Goal: Task Accomplishment & Management: Use online tool/utility

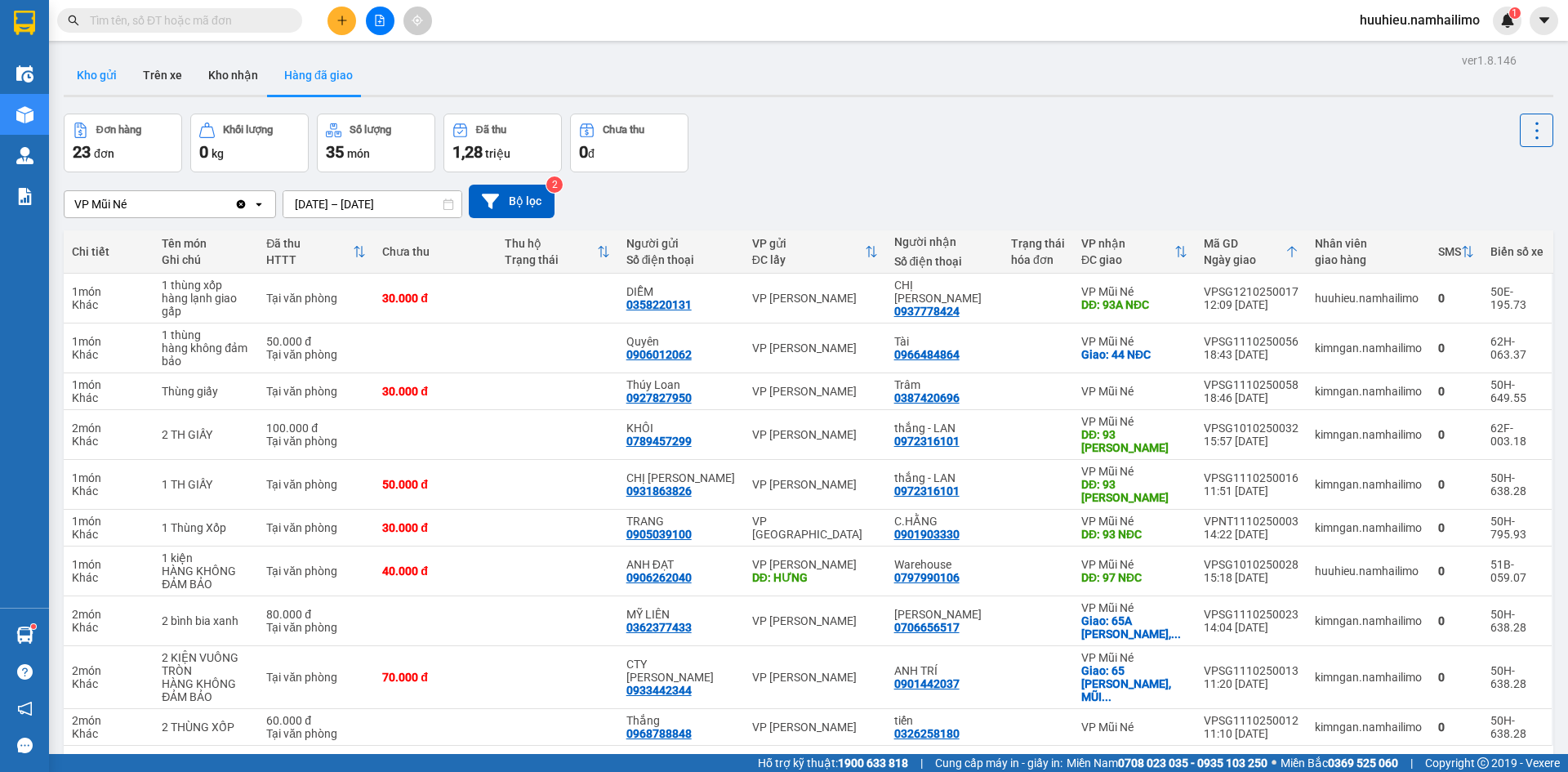
click at [97, 79] on button "Kho gửi" at bounding box center [96, 75] width 66 height 39
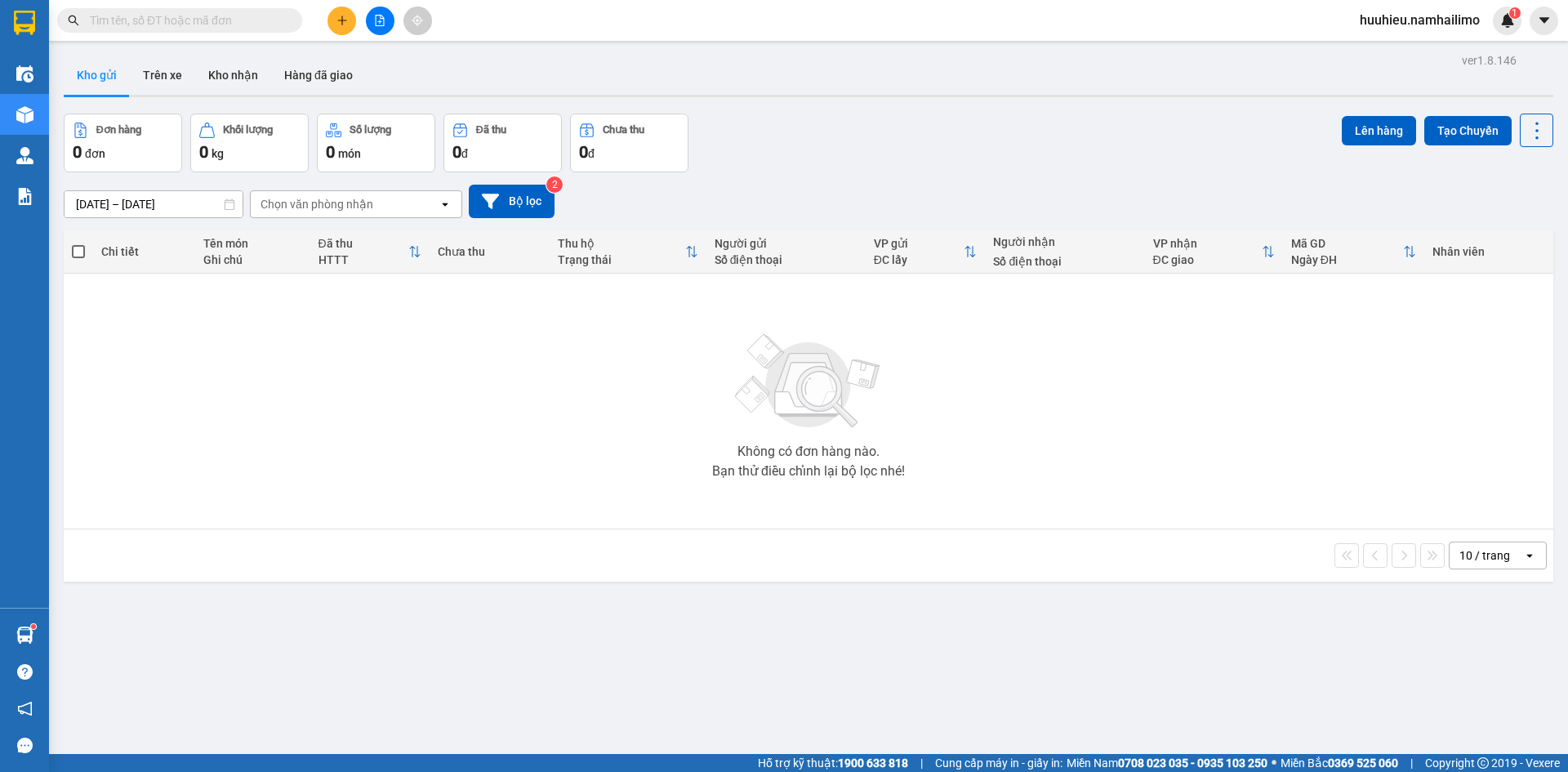
click at [324, 206] on div "Chọn văn phòng nhận" at bounding box center [317, 204] width 113 height 16
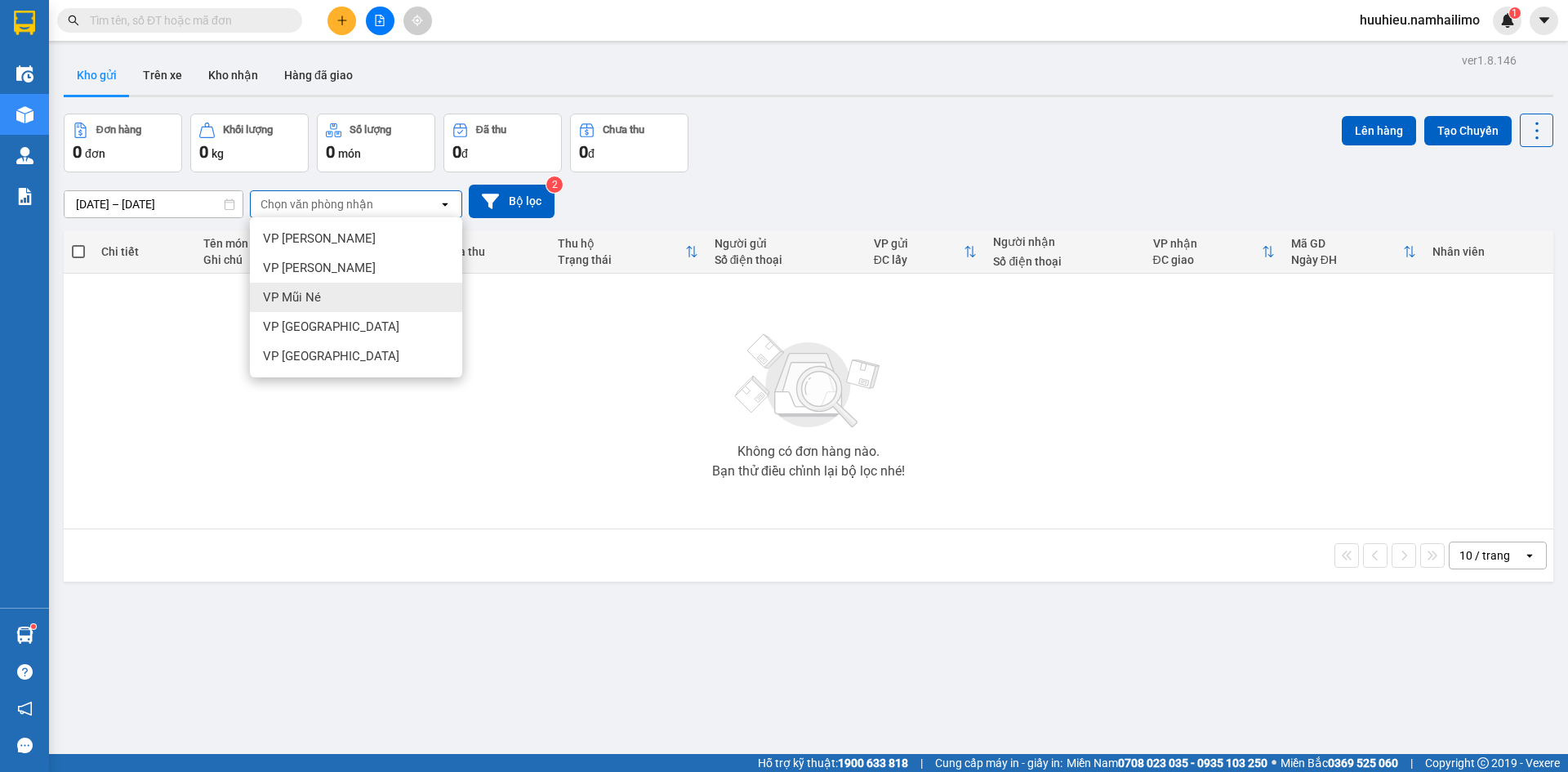
click at [306, 291] on span "VP Mũi Né" at bounding box center [292, 297] width 58 height 16
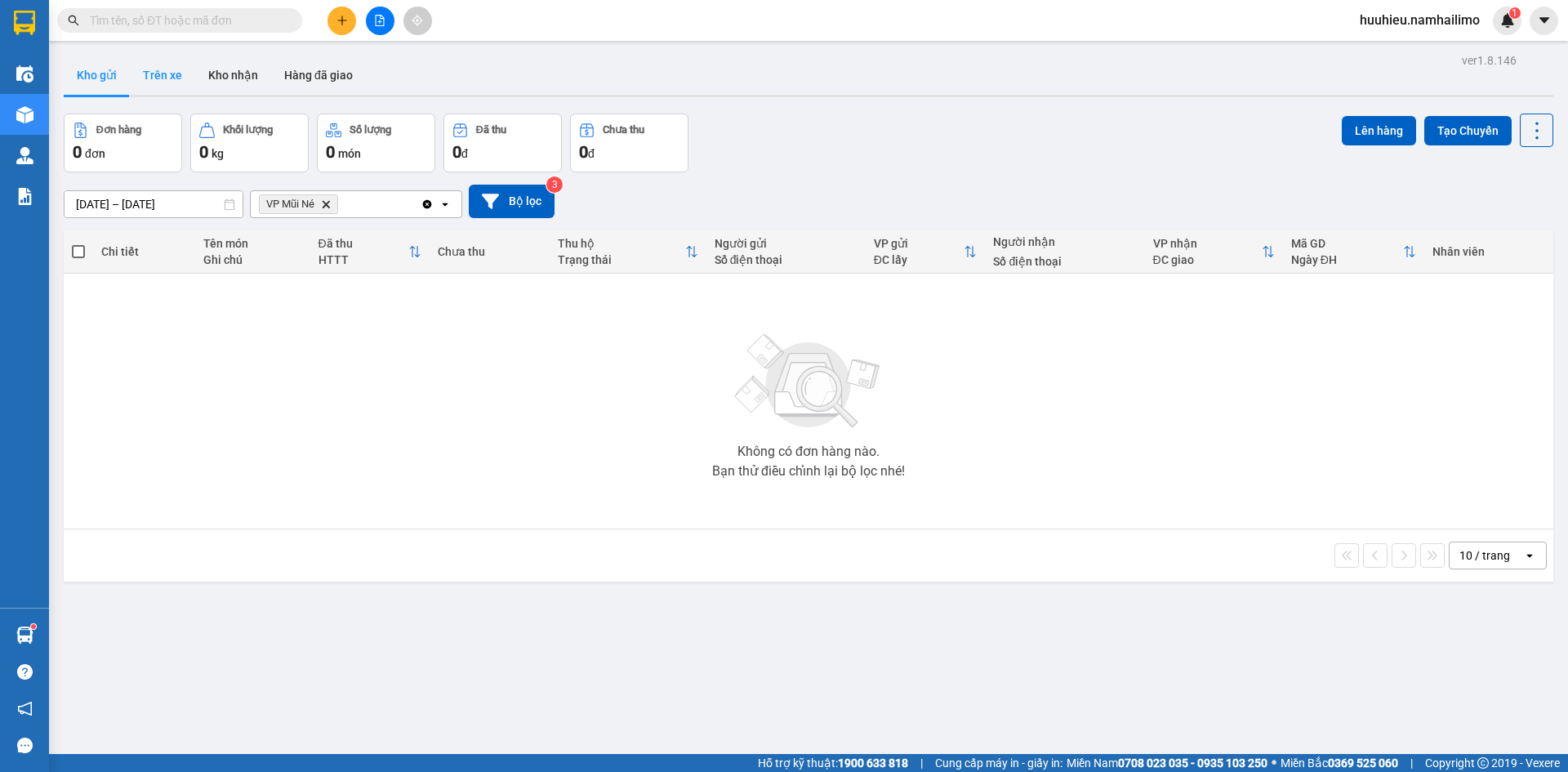
click at [172, 78] on button "Trên xe" at bounding box center [163, 75] width 65 height 39
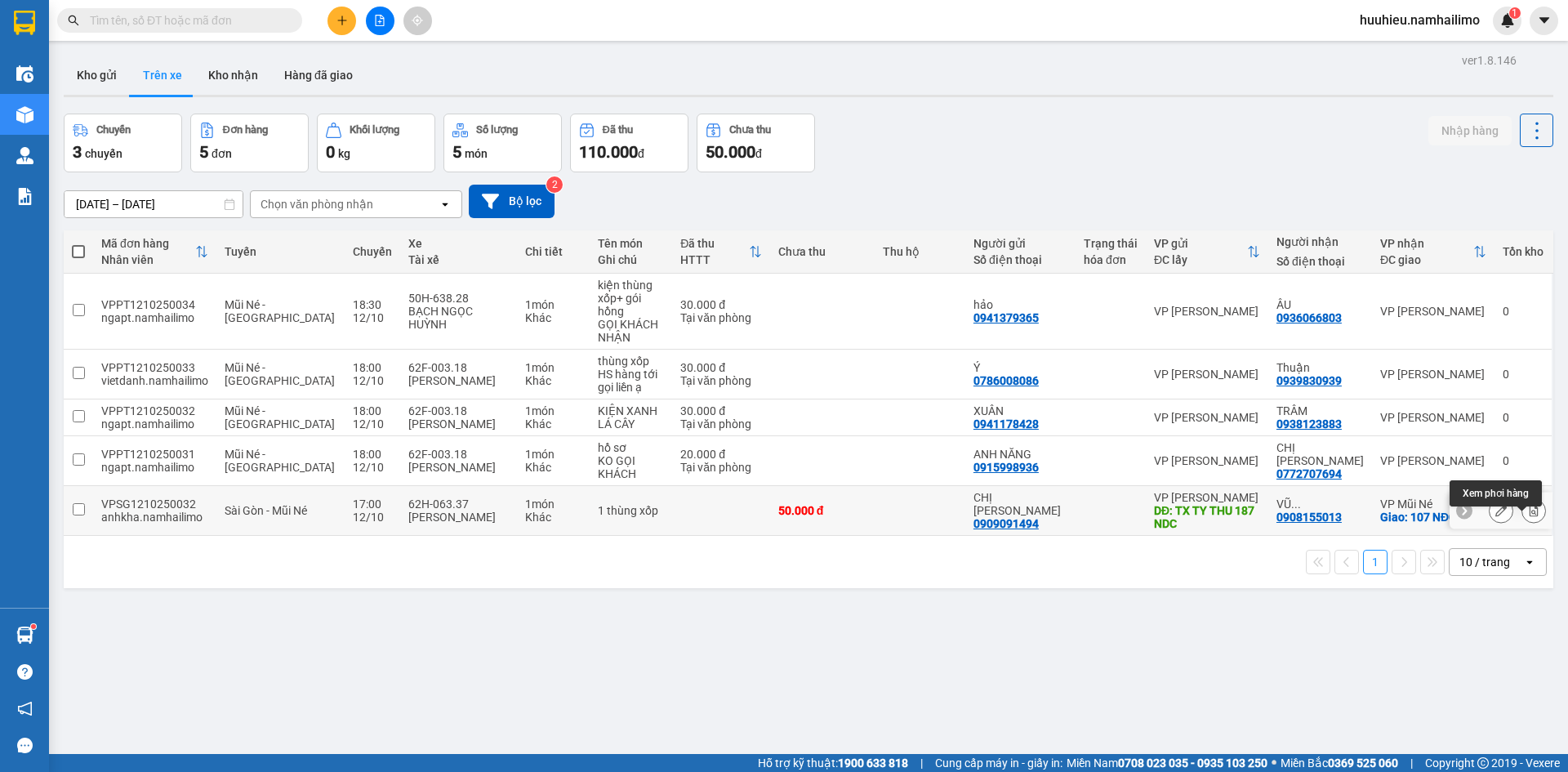
click at [1528, 517] on icon at bounding box center [1533, 510] width 11 height 11
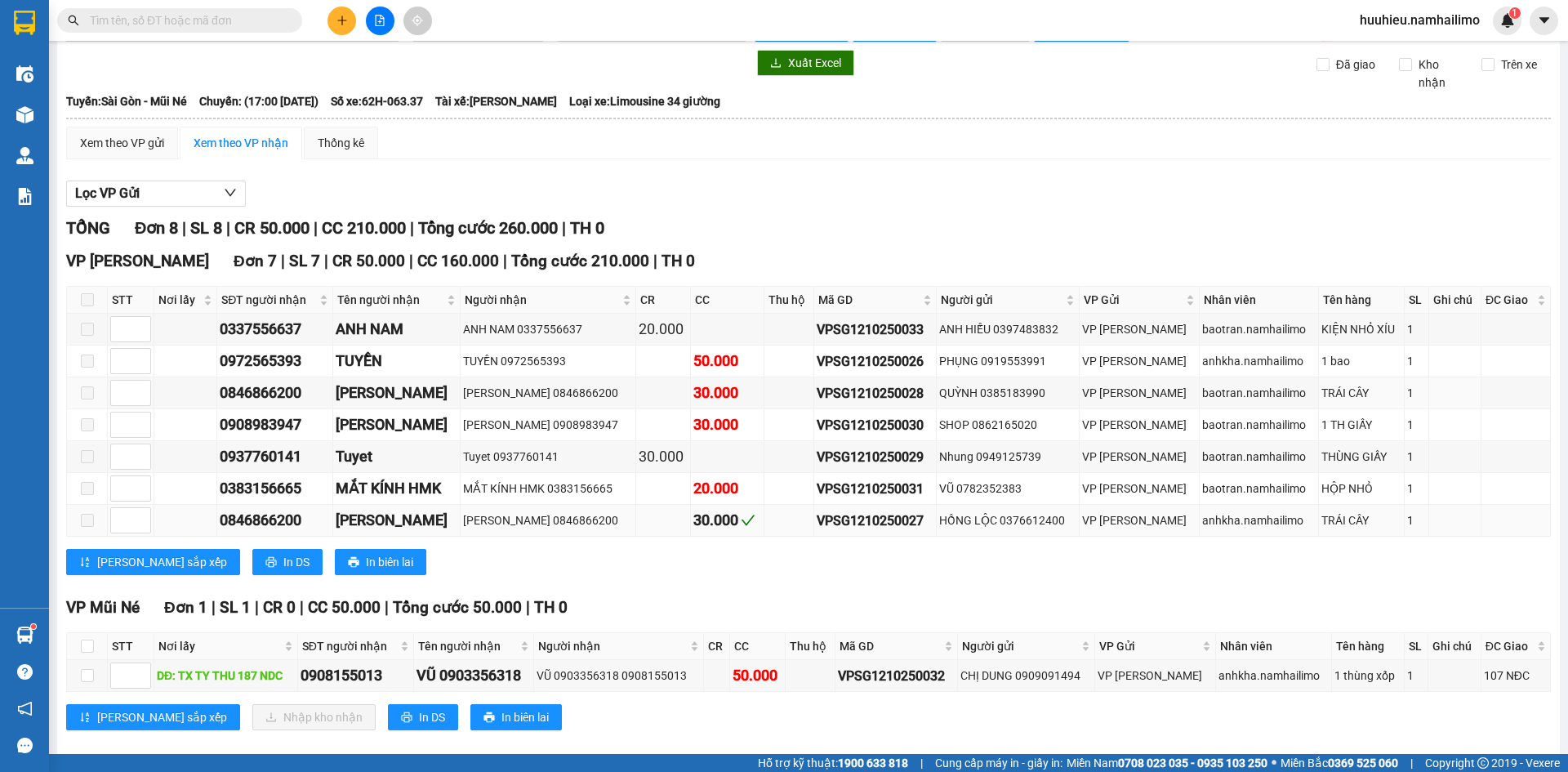
scroll to position [63, 0]
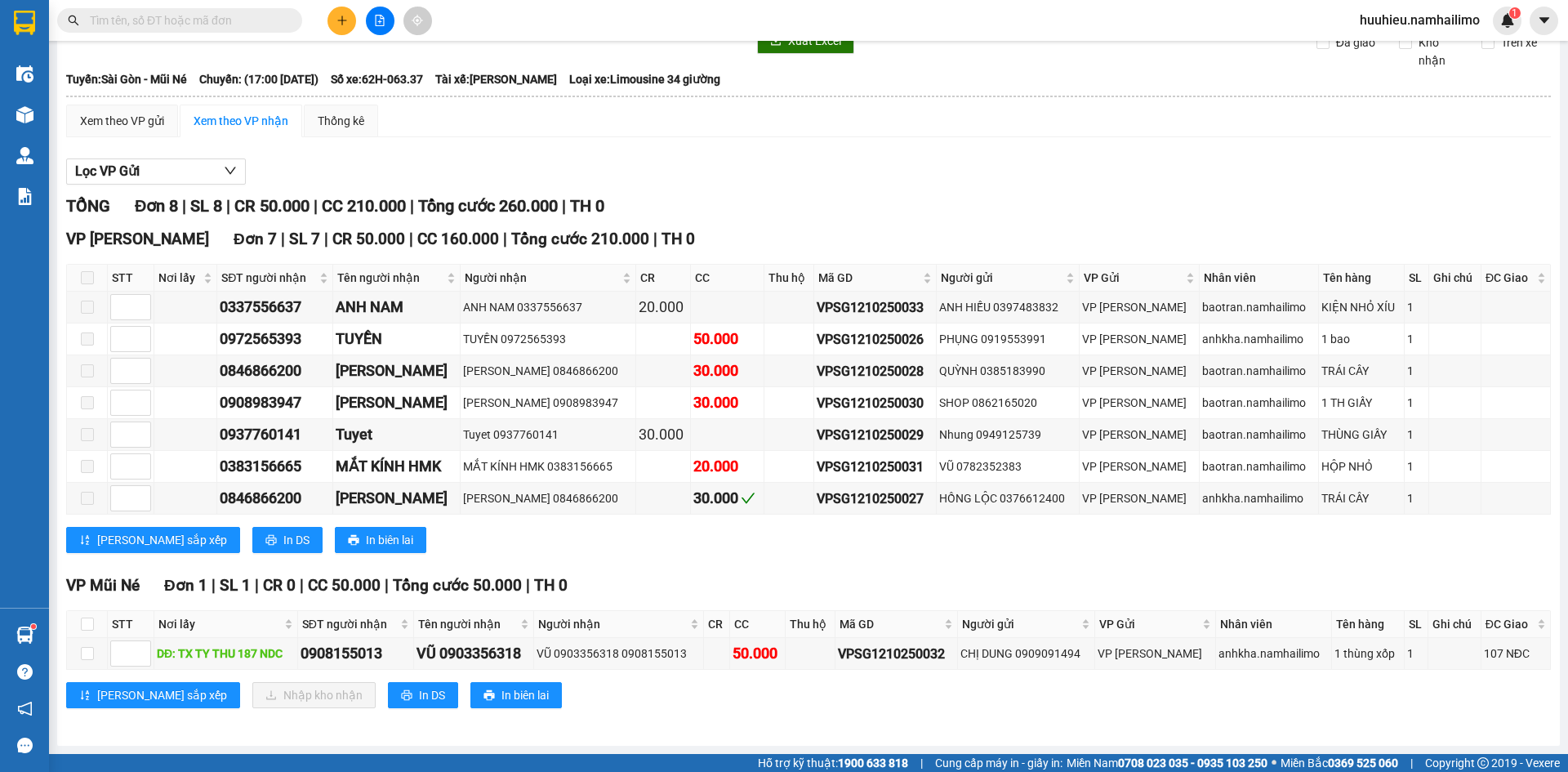
click at [78, 624] on th at bounding box center [87, 624] width 41 height 27
click at [87, 626] on input "checkbox" at bounding box center [86, 624] width 13 height 13
checkbox input "true"
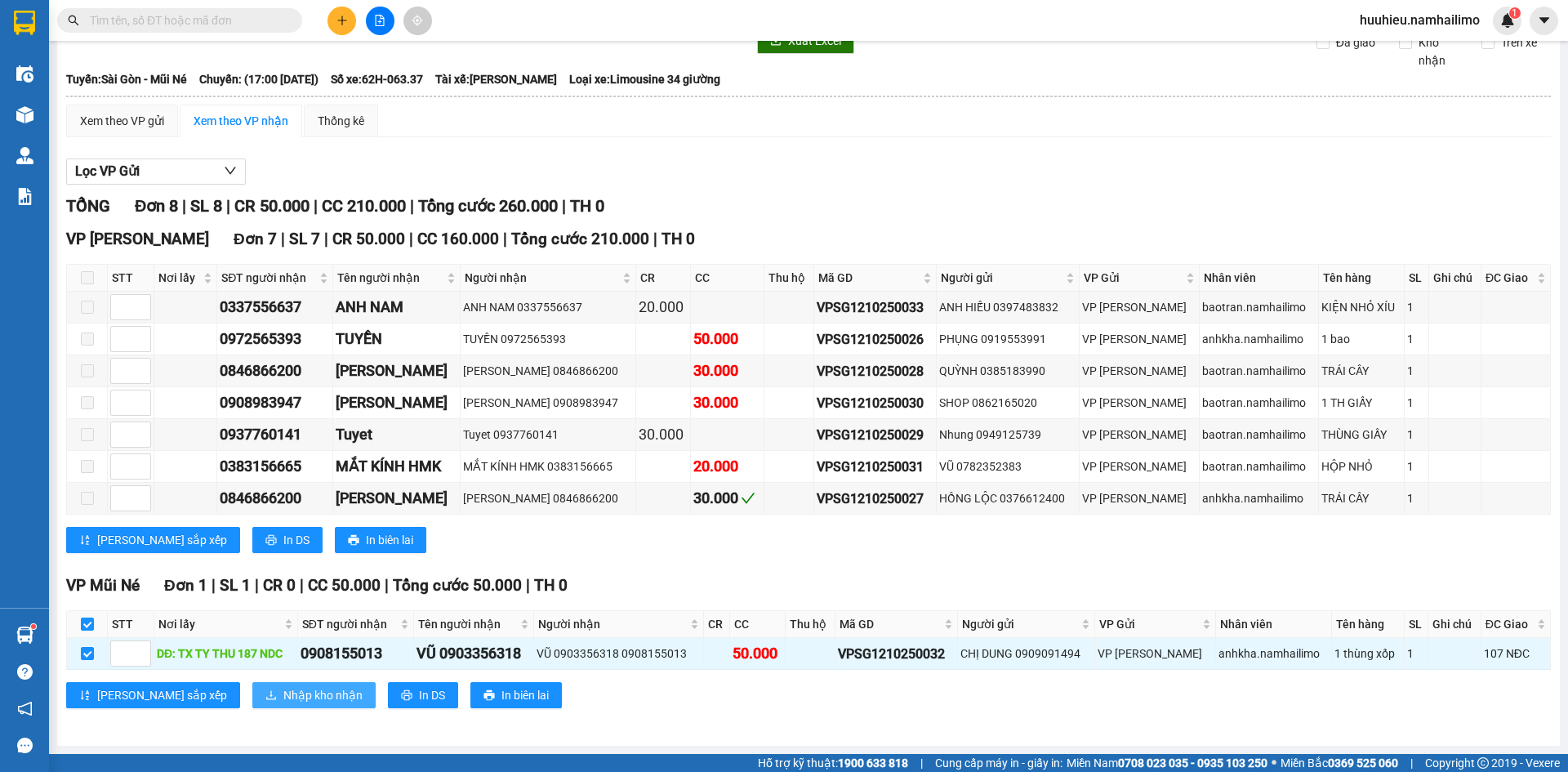
click at [253, 691] on button "Nhập kho nhận" at bounding box center [314, 695] width 123 height 27
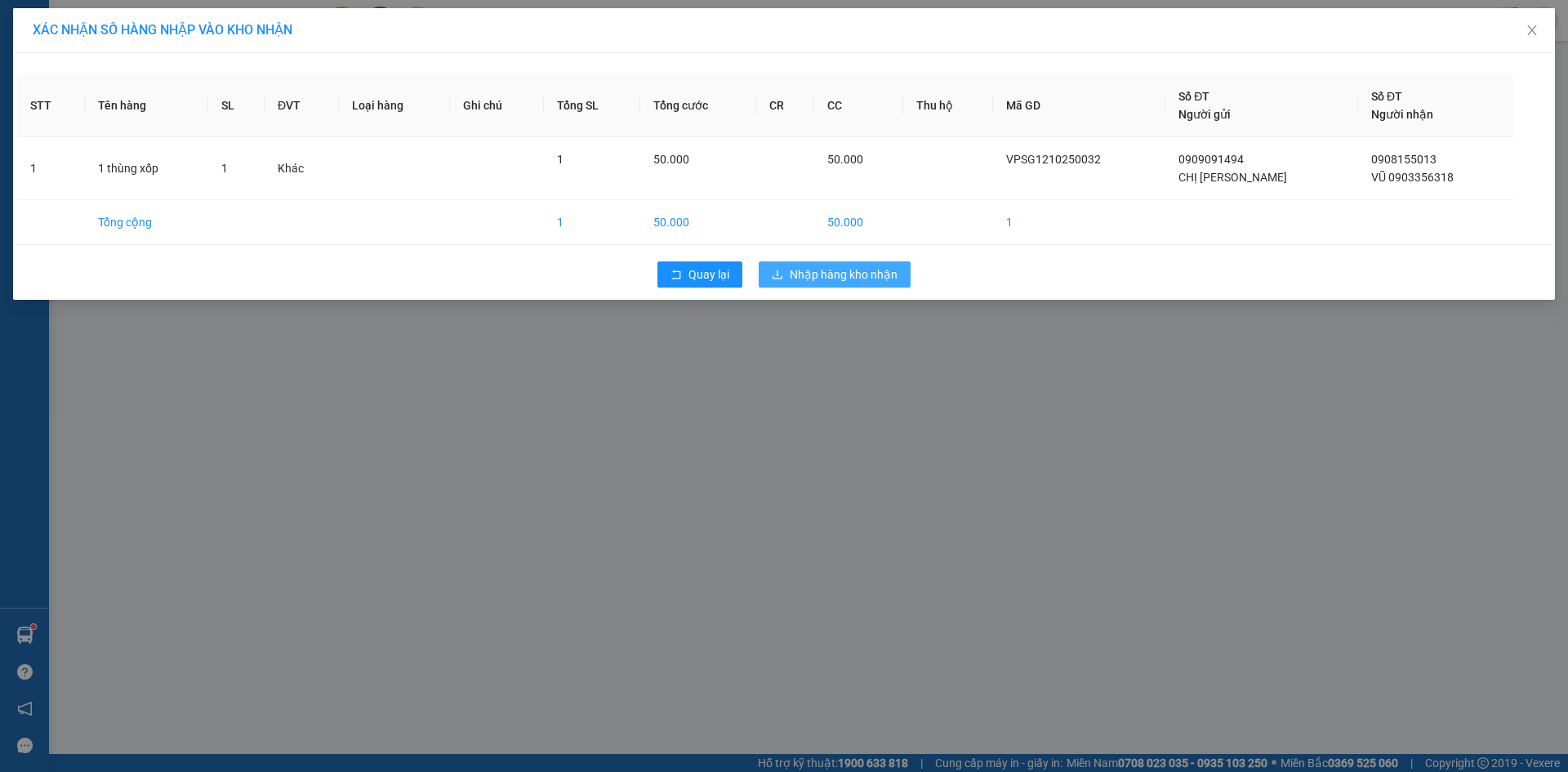
click at [848, 283] on span "Nhập hàng kho nhận" at bounding box center [844, 274] width 108 height 18
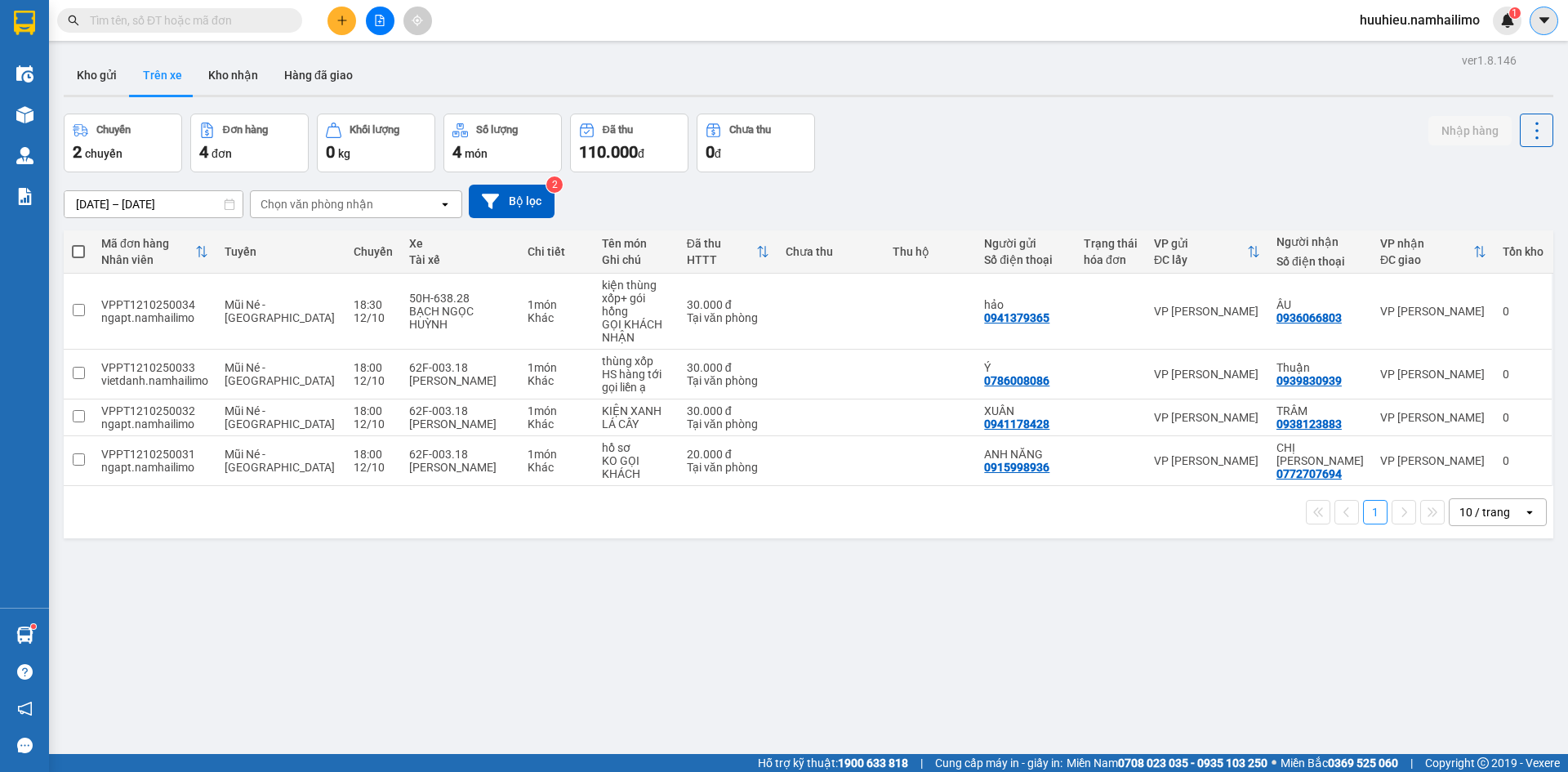
click at [1529, 24] on button at bounding box center [1543, 21] width 28 height 28
click at [1422, 27] on span "huuhieu.namhailimo" at bounding box center [1420, 20] width 146 height 21
click at [1412, 47] on span "Đăng xuất" at bounding box center [1427, 51] width 112 height 18
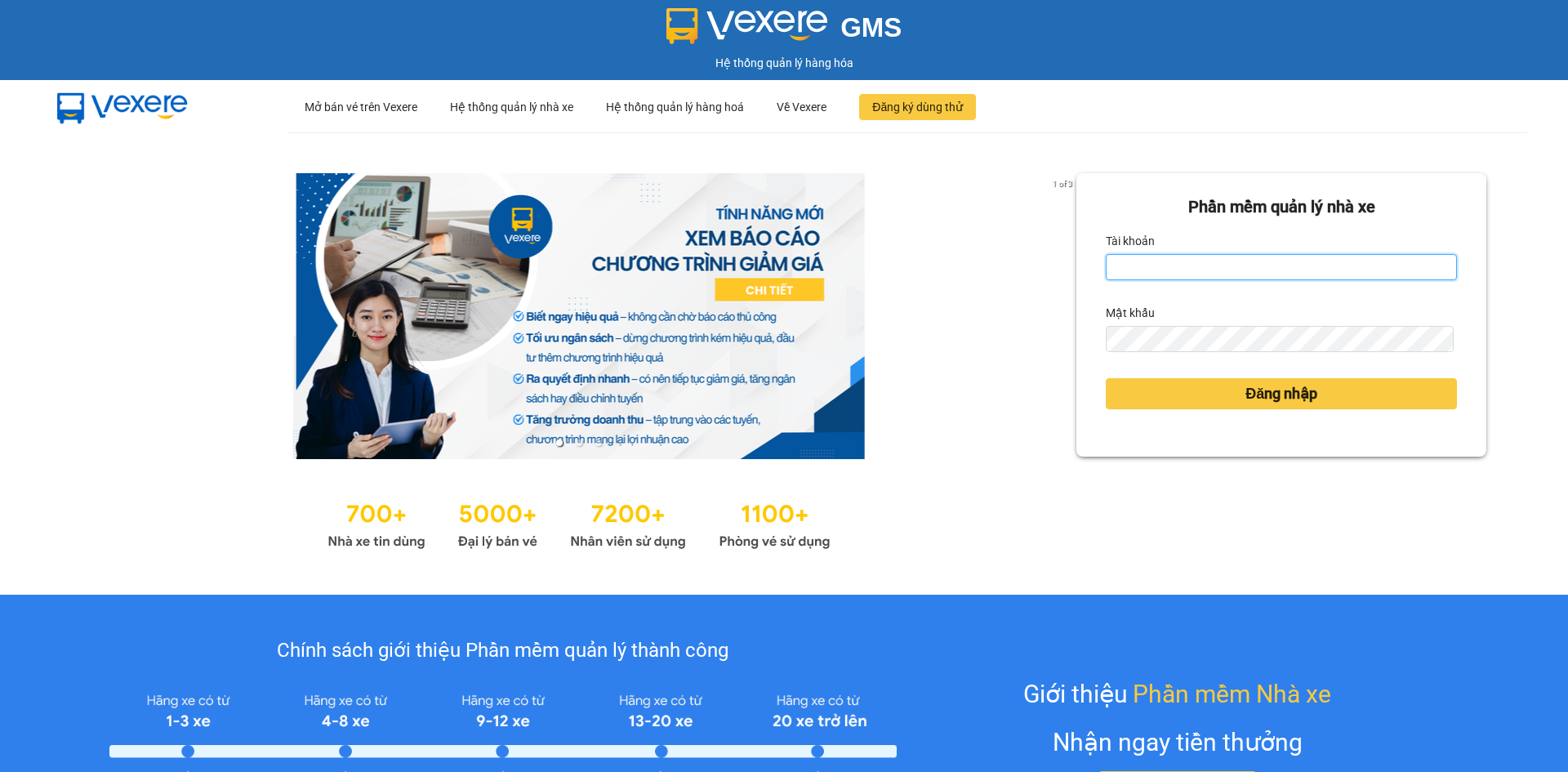
click at [1110, 266] on input "Tài khoản" at bounding box center [1281, 267] width 351 height 27
type input "tan.namhailimo"
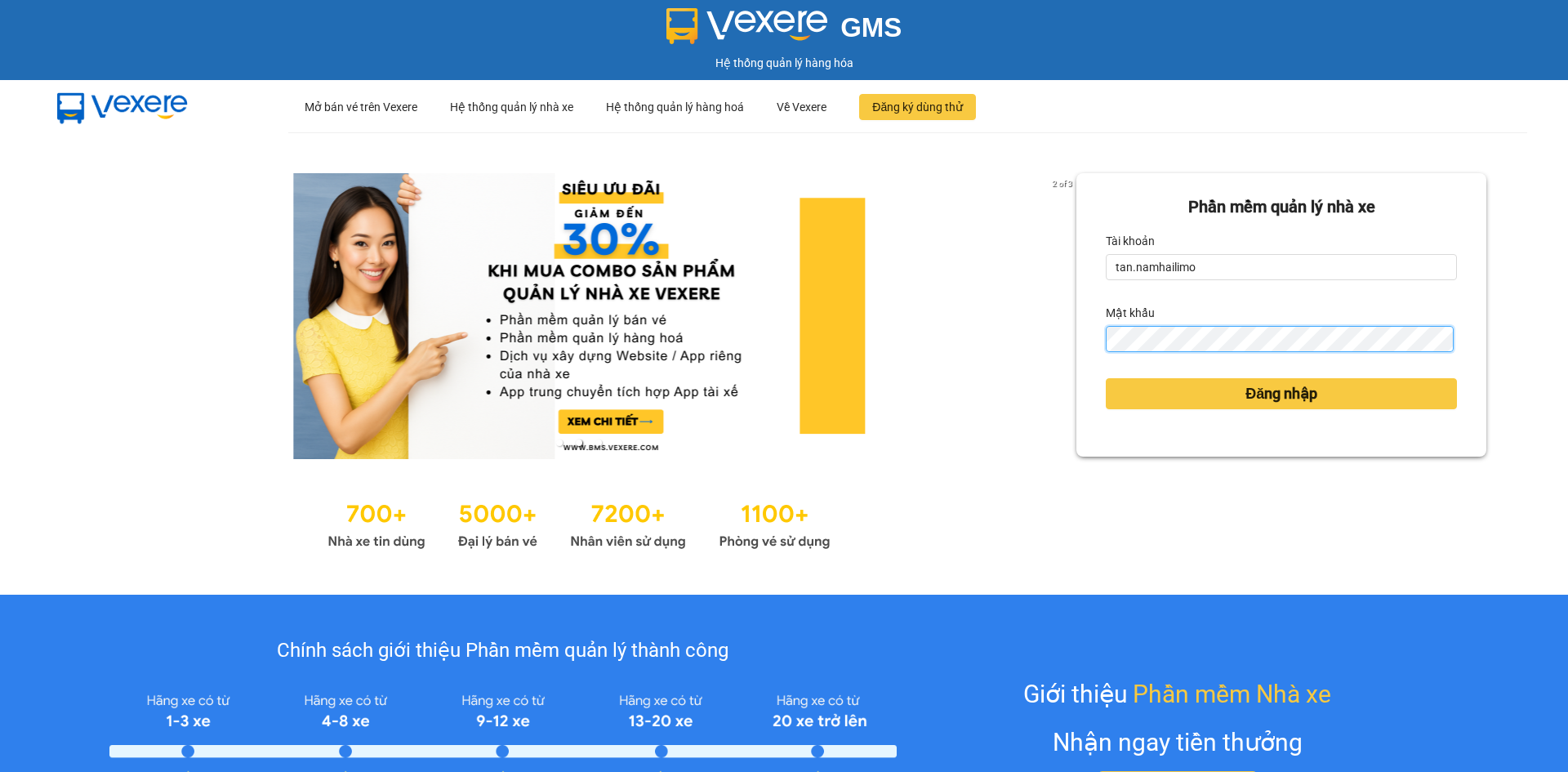
click at [1106, 379] on button "Đăng nhập" at bounding box center [1281, 394] width 351 height 31
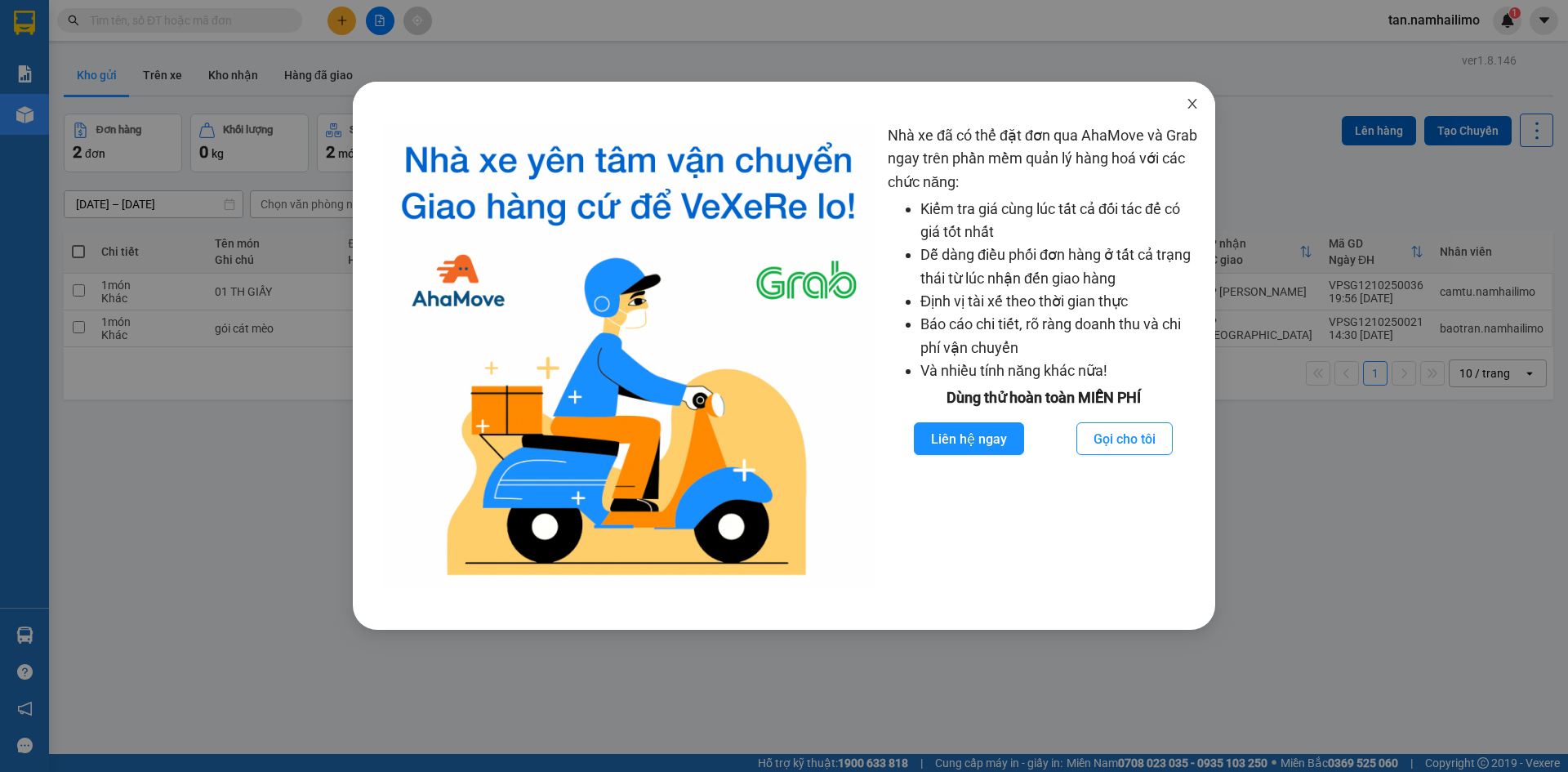
click at [1189, 117] on span "Close" at bounding box center [1192, 104] width 45 height 45
